Goal: Task Accomplishment & Management: Manage account settings

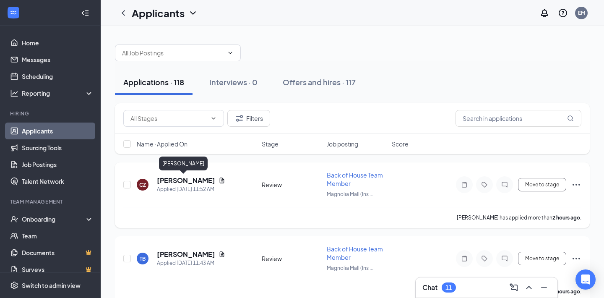
click at [189, 181] on h5 "[PERSON_NAME]" at bounding box center [186, 180] width 58 height 9
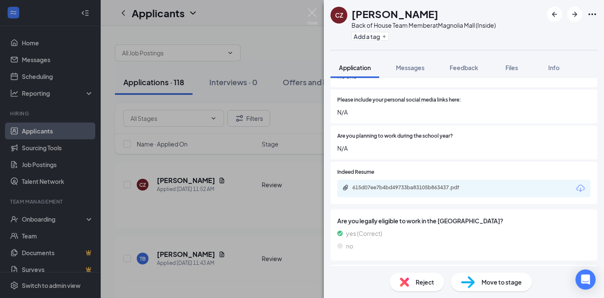
scroll to position [537, 0]
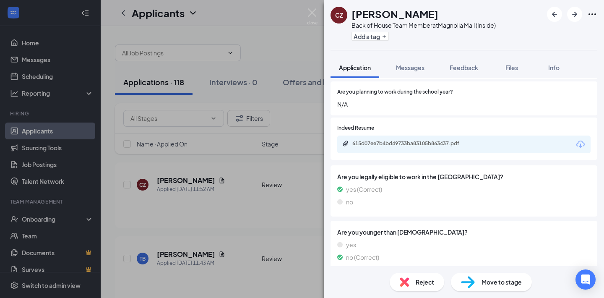
click at [485, 284] on span "Move to stage" at bounding box center [501, 281] width 40 height 9
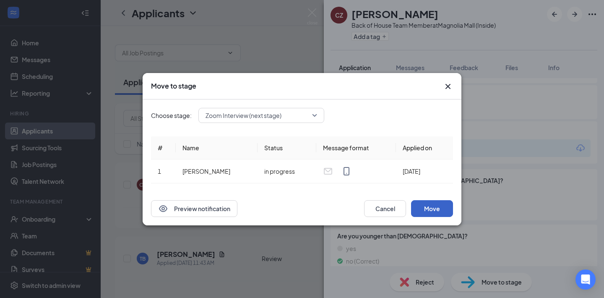
click at [441, 209] on button "Move" at bounding box center [432, 208] width 42 height 17
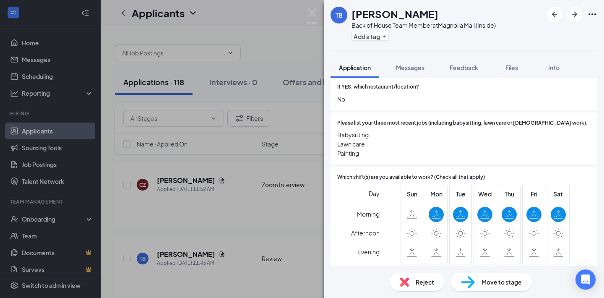
scroll to position [234, 0]
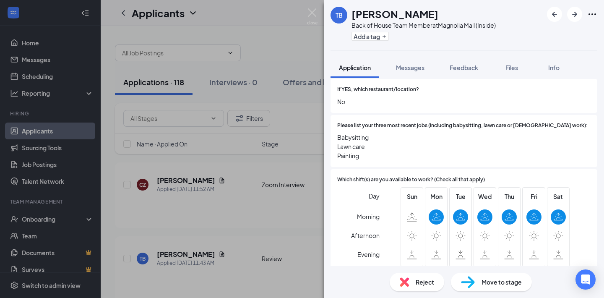
click at [437, 280] on div "Reject" at bounding box center [416, 282] width 55 height 18
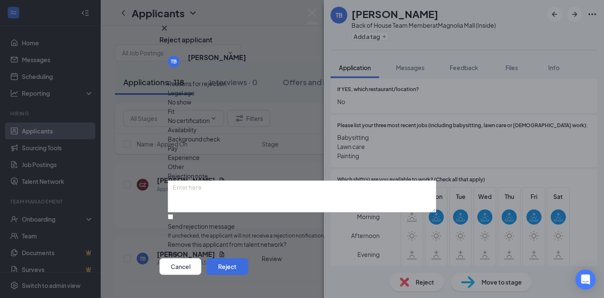
click at [197, 125] on span "Availability" at bounding box center [182, 129] width 29 height 9
click at [248, 258] on button "Reject" at bounding box center [227, 266] width 42 height 17
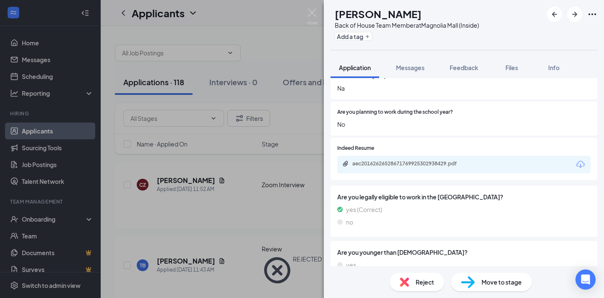
scroll to position [556, 0]
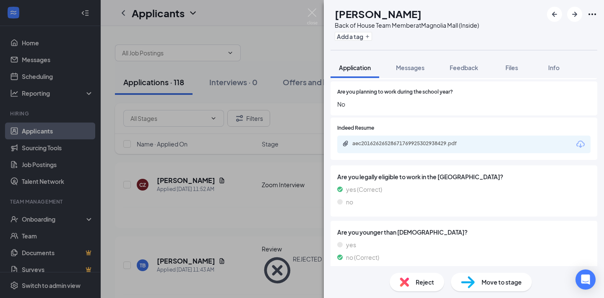
click at [488, 276] on div "Move to stage" at bounding box center [491, 282] width 81 height 18
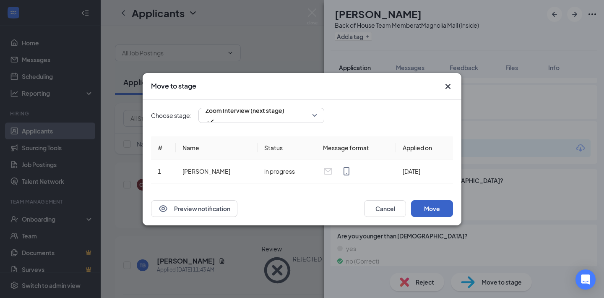
click at [437, 208] on button "Move" at bounding box center [432, 208] width 42 height 17
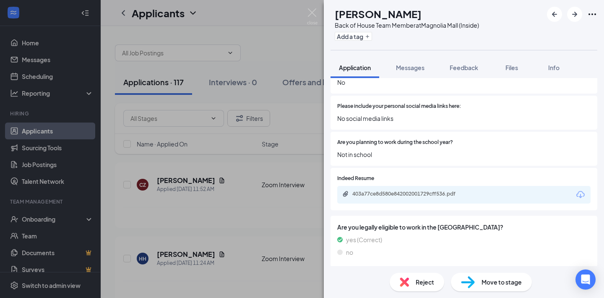
scroll to position [556, 0]
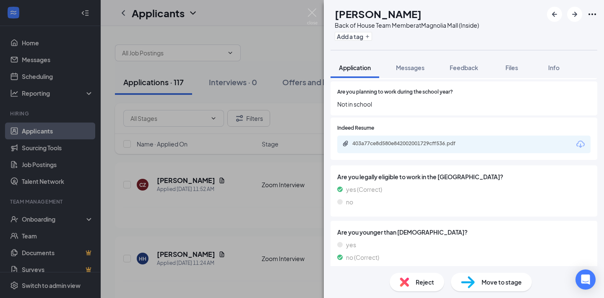
click at [506, 282] on span "Move to stage" at bounding box center [501, 281] width 40 height 9
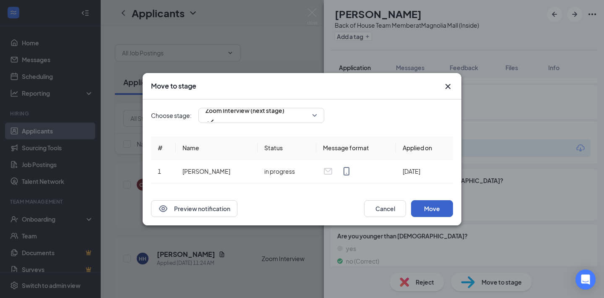
click at [445, 210] on button "Move" at bounding box center [432, 208] width 42 height 17
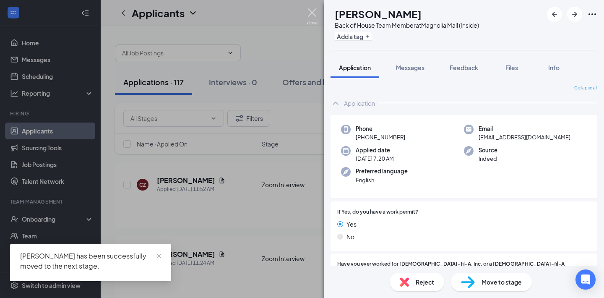
click at [312, 9] on img at bounding box center [312, 16] width 10 height 16
